Goal: Check status: Check status

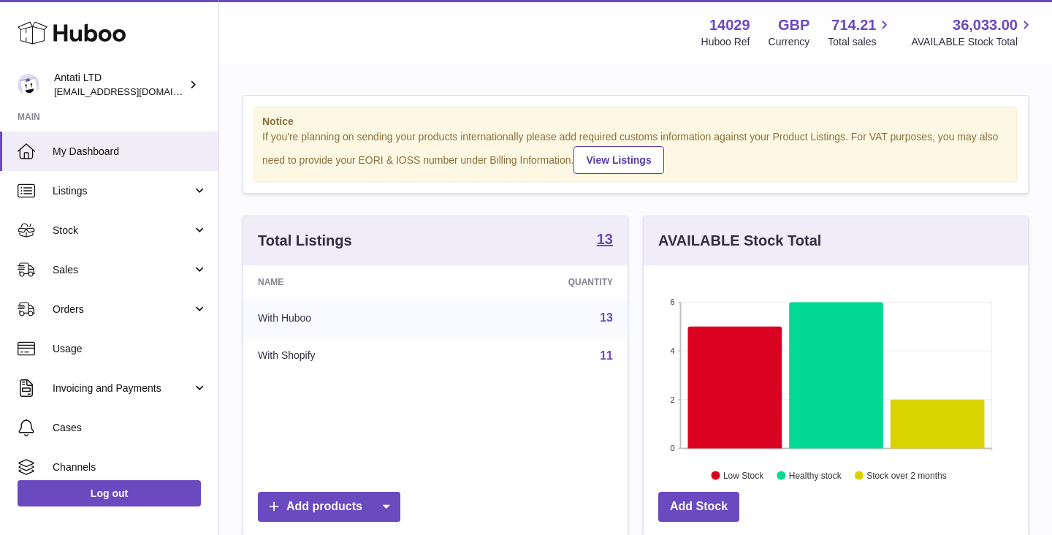
scroll to position [228, 384]
click at [927, 430] on icon at bounding box center [938, 424] width 94 height 49
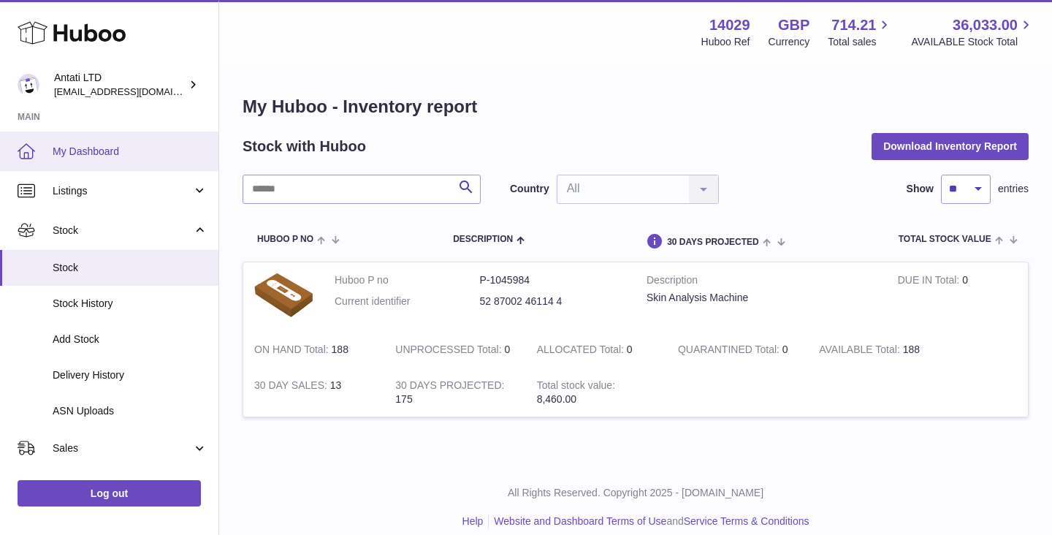
click at [110, 154] on span "My Dashboard" at bounding box center [130, 152] width 155 height 14
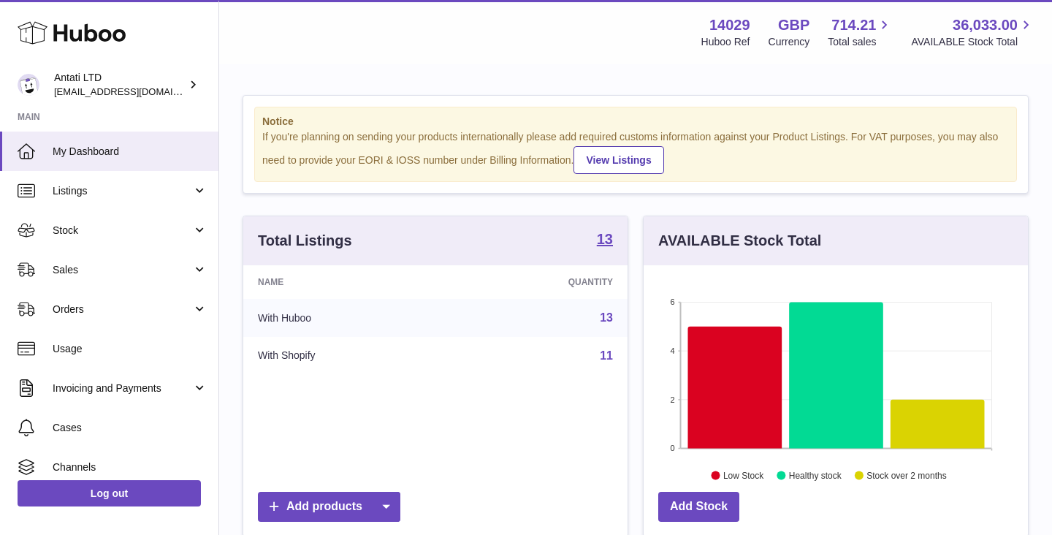
scroll to position [228, 384]
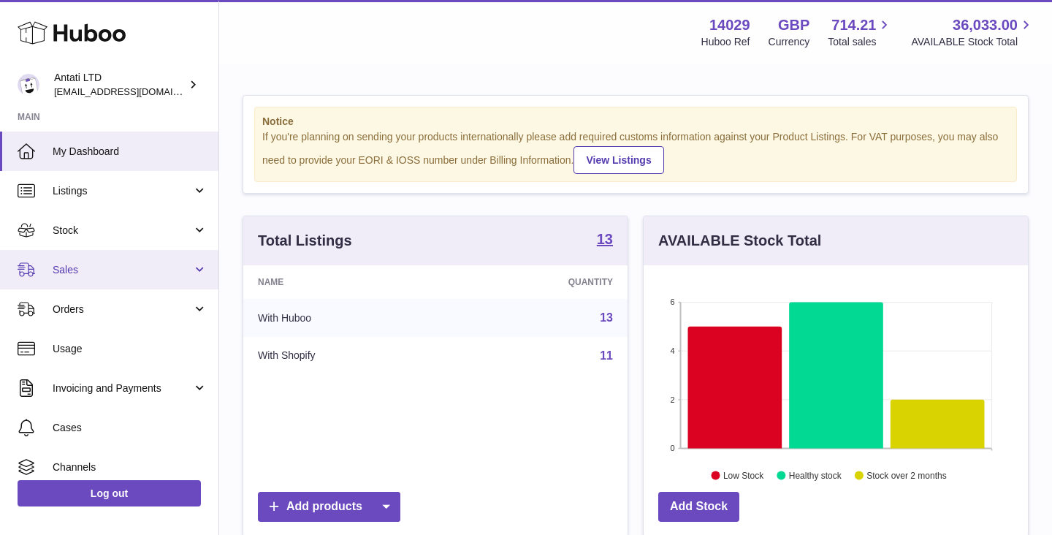
click at [135, 269] on span "Sales" at bounding box center [123, 270] width 140 height 14
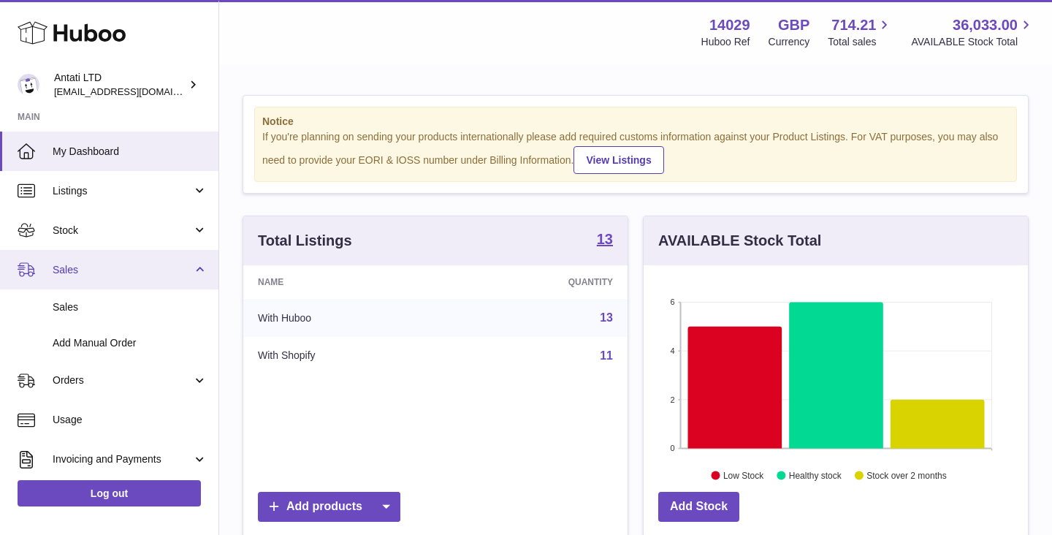
scroll to position [55, 0]
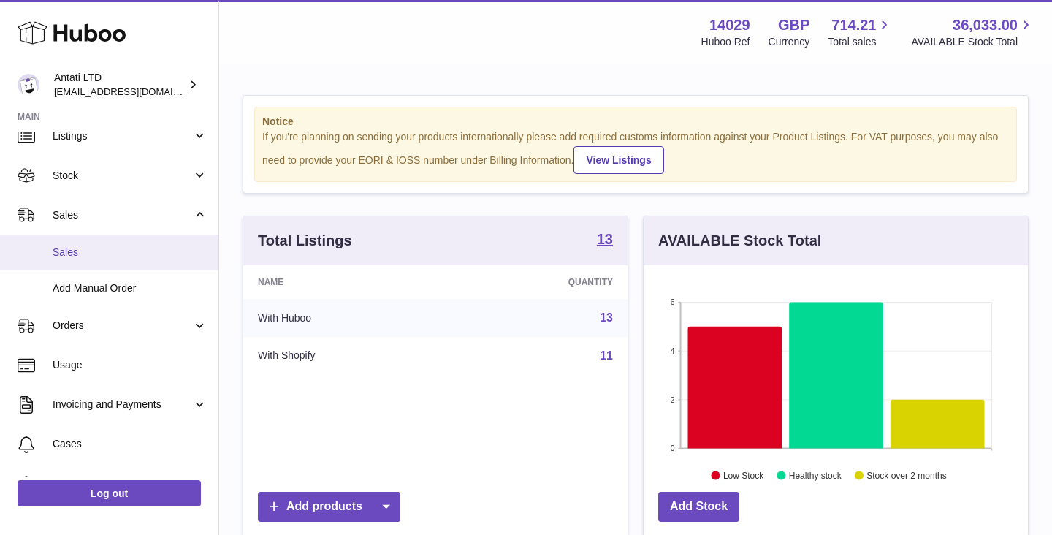
click at [60, 256] on span "Sales" at bounding box center [130, 253] width 155 height 14
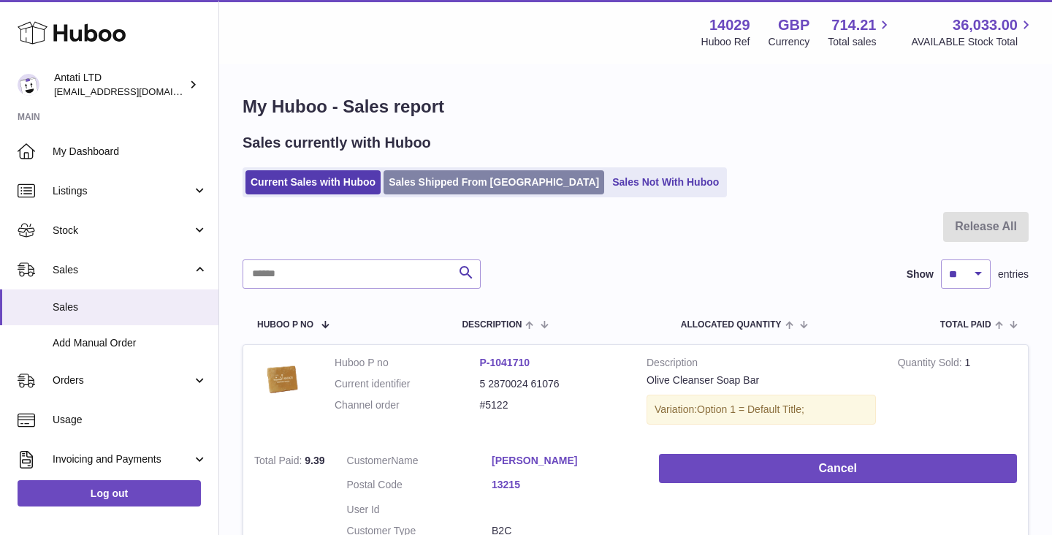
click at [441, 183] on link "Sales Shipped From Huboo" at bounding box center [494, 182] width 221 height 24
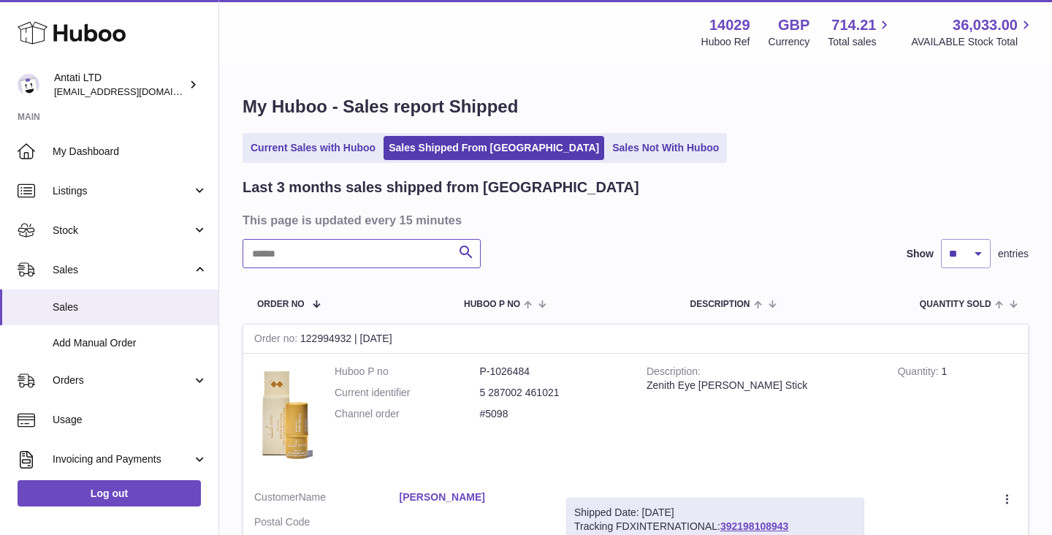
click at [340, 261] on input "text" at bounding box center [362, 253] width 238 height 29
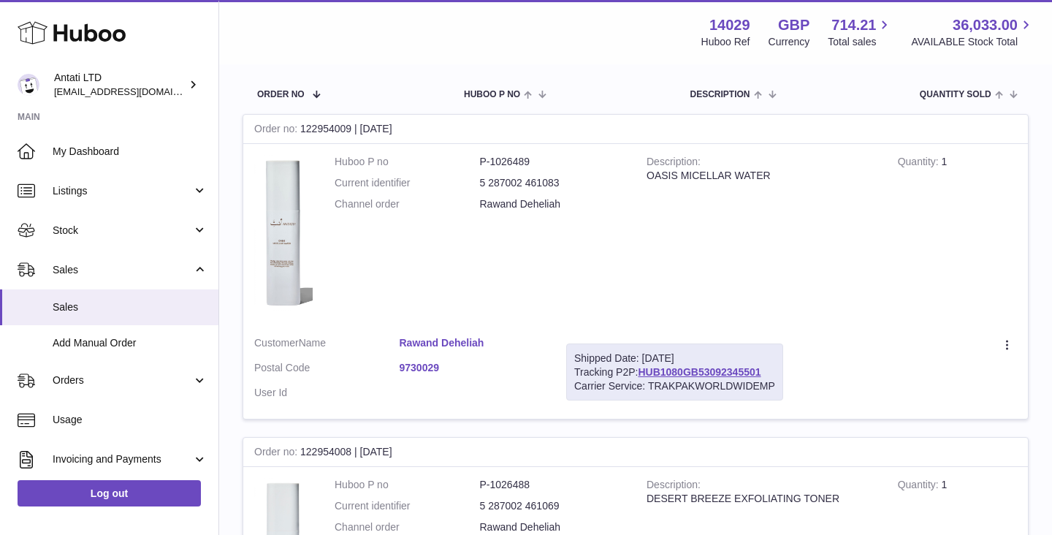
scroll to position [210, 0]
type input "******"
click at [697, 375] on link "HUB1080GB53092345501" at bounding box center [699, 371] width 123 height 12
click at [72, 305] on span "Sales" at bounding box center [130, 307] width 155 height 14
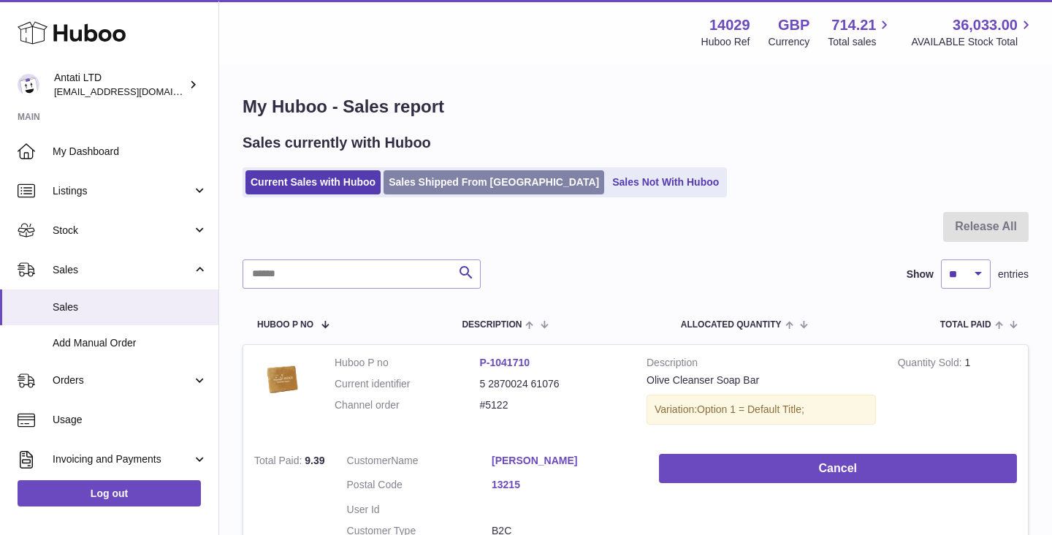
click at [434, 179] on link "Sales Shipped From Huboo" at bounding box center [494, 182] width 221 height 24
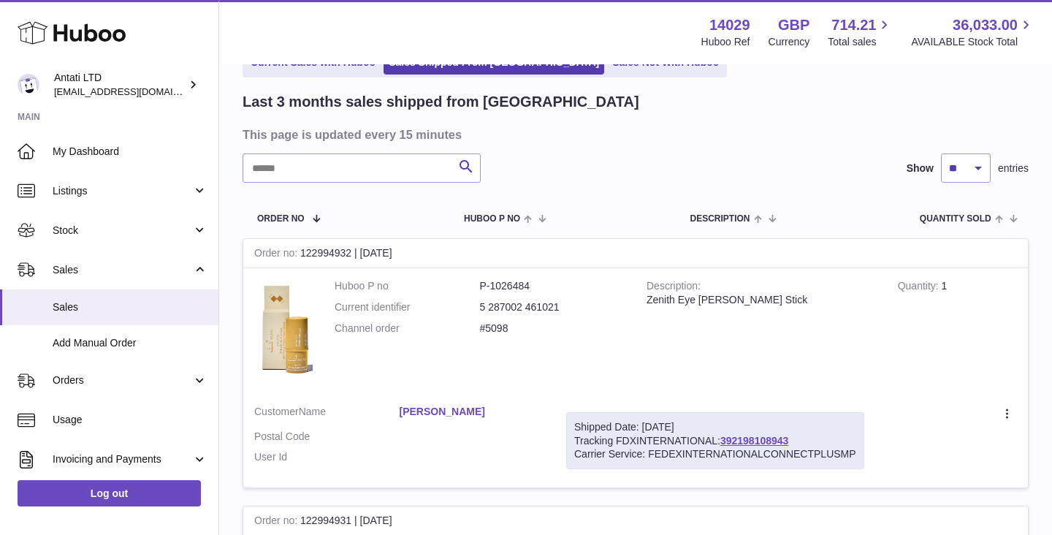
scroll to position [87, 0]
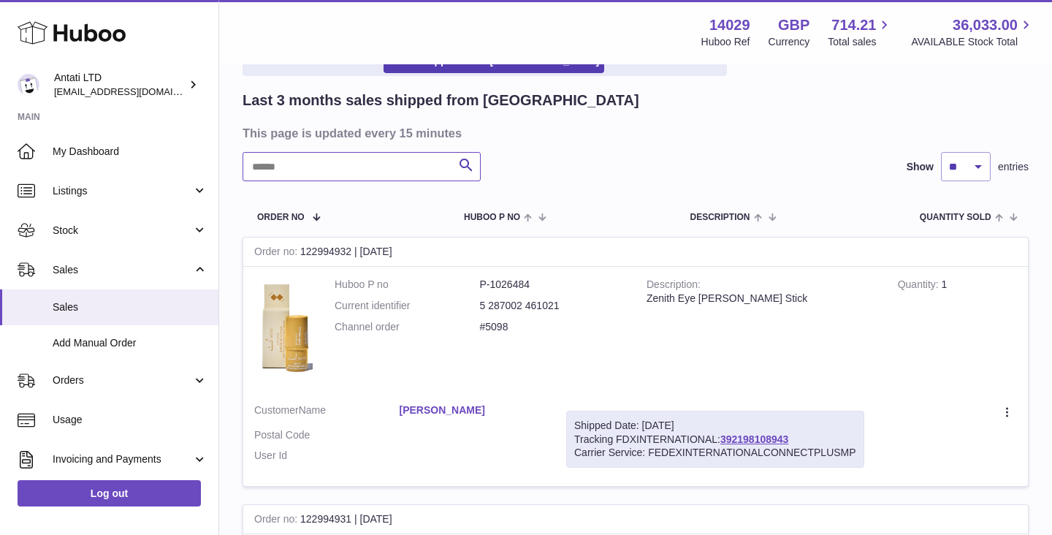
click at [370, 172] on input "text" at bounding box center [362, 166] width 238 height 29
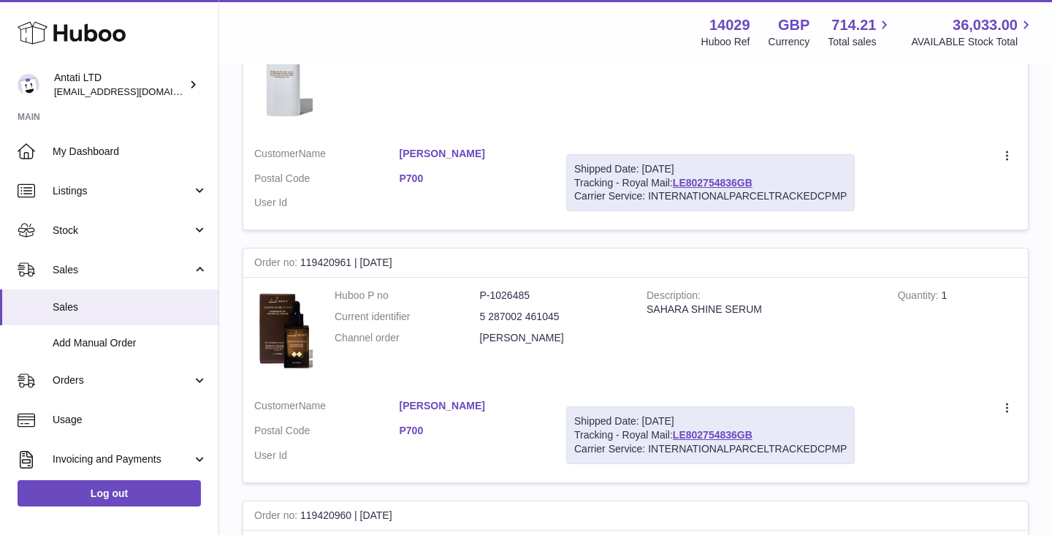
scroll to position [1750, 0]
type input "****"
click at [706, 184] on link "LE802754836GB" at bounding box center [713, 184] width 80 height 12
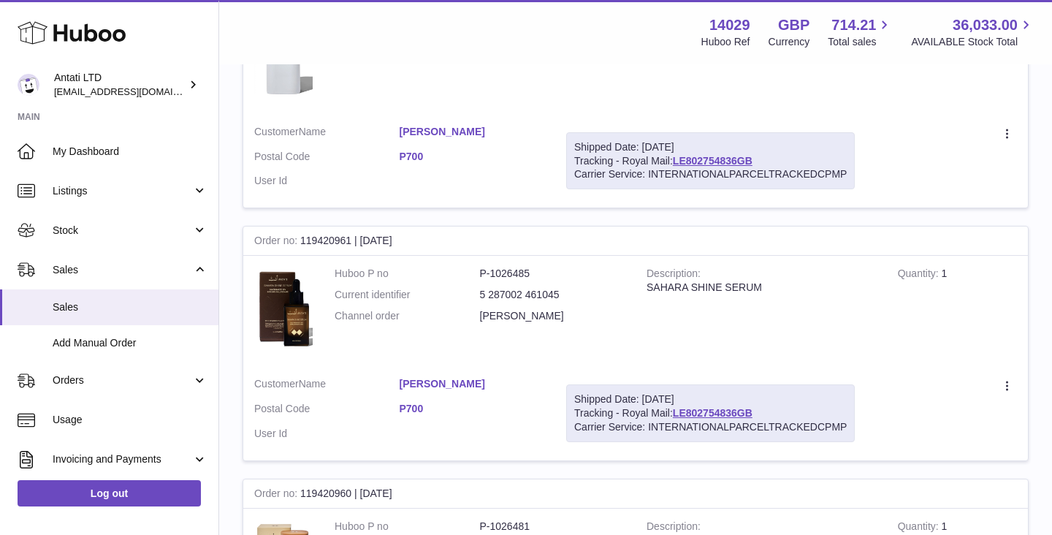
scroll to position [1773, 0]
click at [440, 386] on link "raji herbawi" at bounding box center [472, 383] width 145 height 14
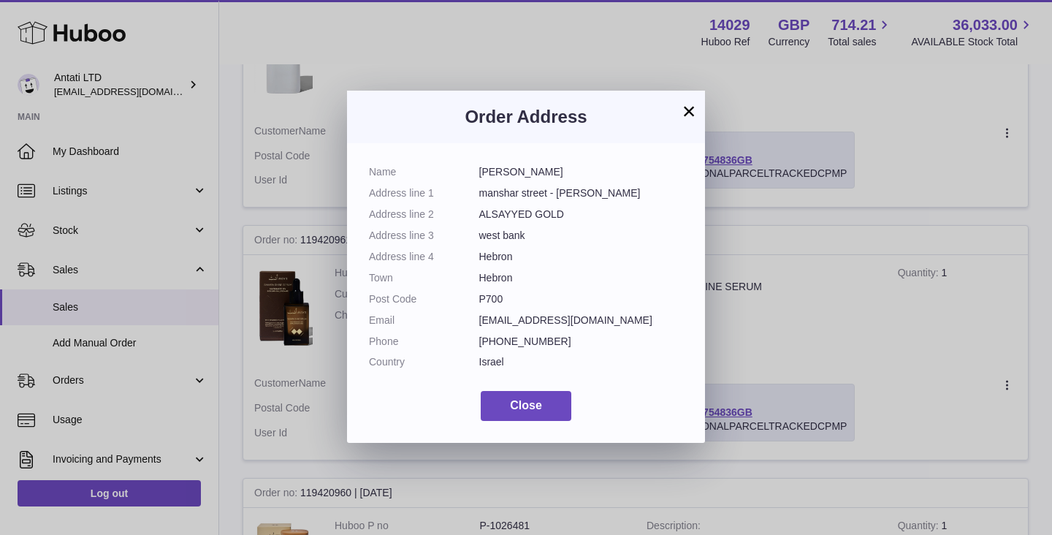
drag, startPoint x: 515, startPoint y: 259, endPoint x: 482, endPoint y: 261, distance: 33.6
click at [482, 261] on dd "Hebron" at bounding box center [581, 257] width 205 height 14
drag, startPoint x: 569, startPoint y: 213, endPoint x: 485, endPoint y: 215, distance: 84.1
click at [485, 215] on dd "ALSAYYED GOLD" at bounding box center [581, 215] width 205 height 14
click at [686, 113] on button "×" at bounding box center [689, 111] width 18 height 18
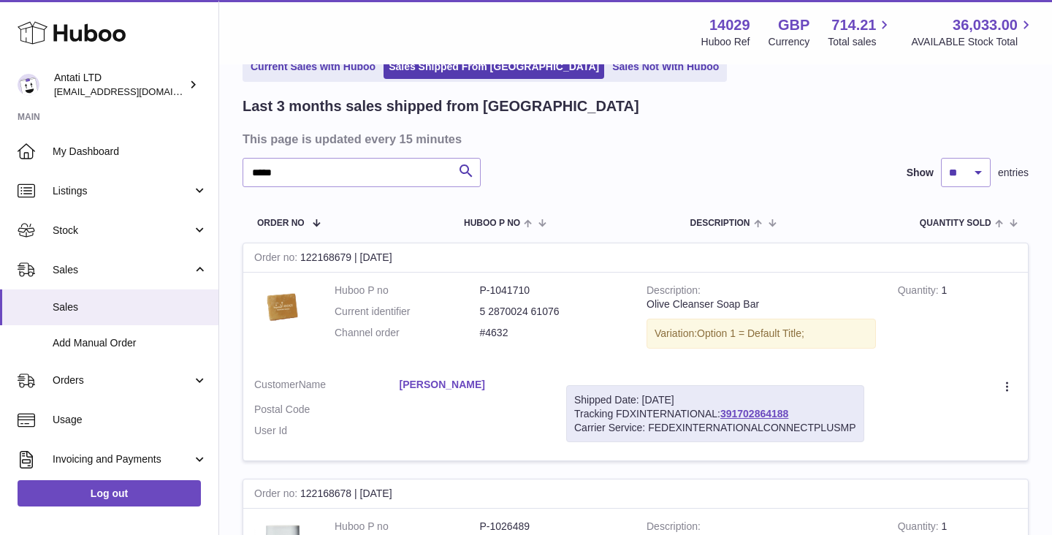
scroll to position [0, 0]
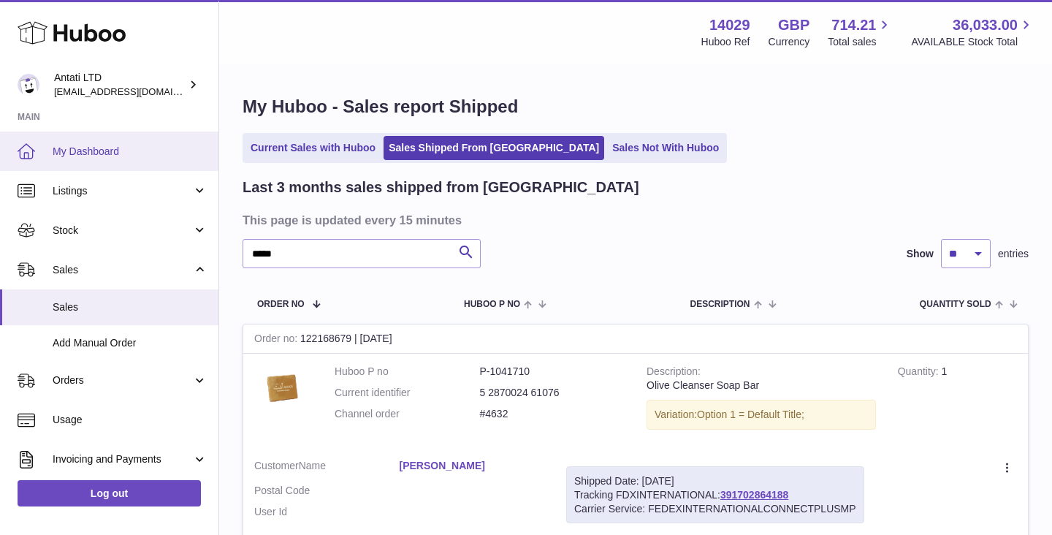
click at [88, 138] on link "My Dashboard" at bounding box center [109, 151] width 219 height 39
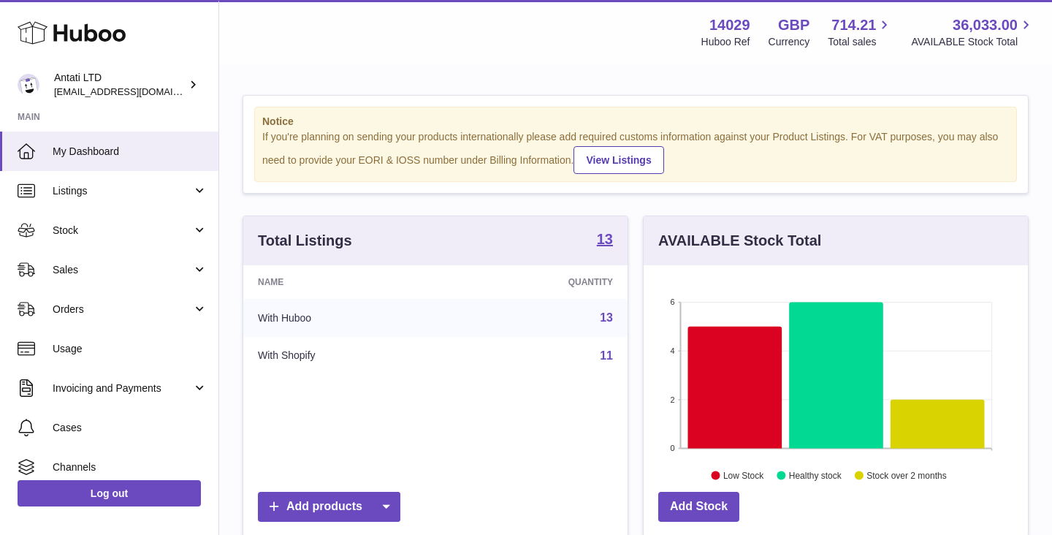
scroll to position [228, 384]
click at [802, 353] on icon at bounding box center [836, 375] width 94 height 146
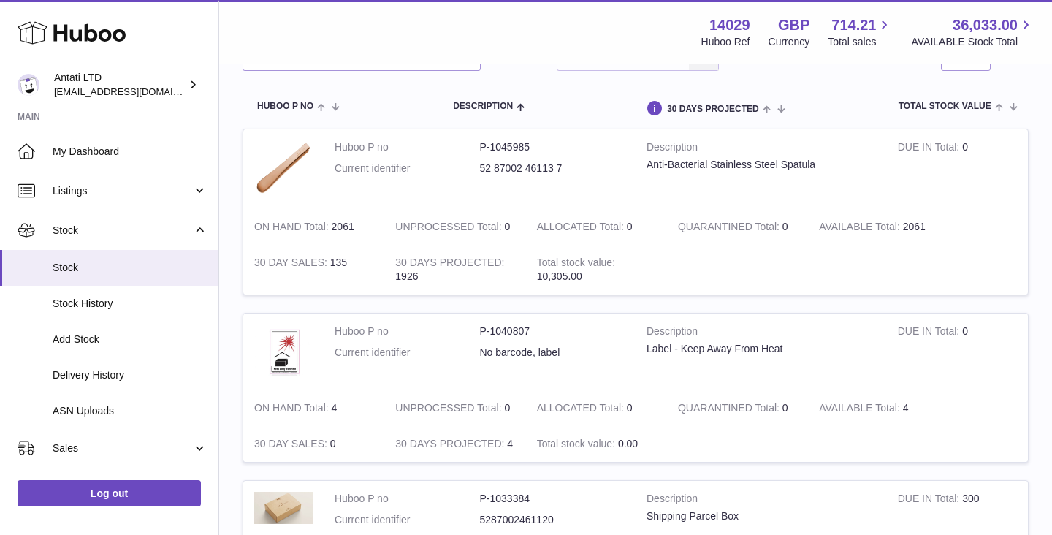
scroll to position [134, 0]
